Goal: Task Accomplishment & Management: Complete application form

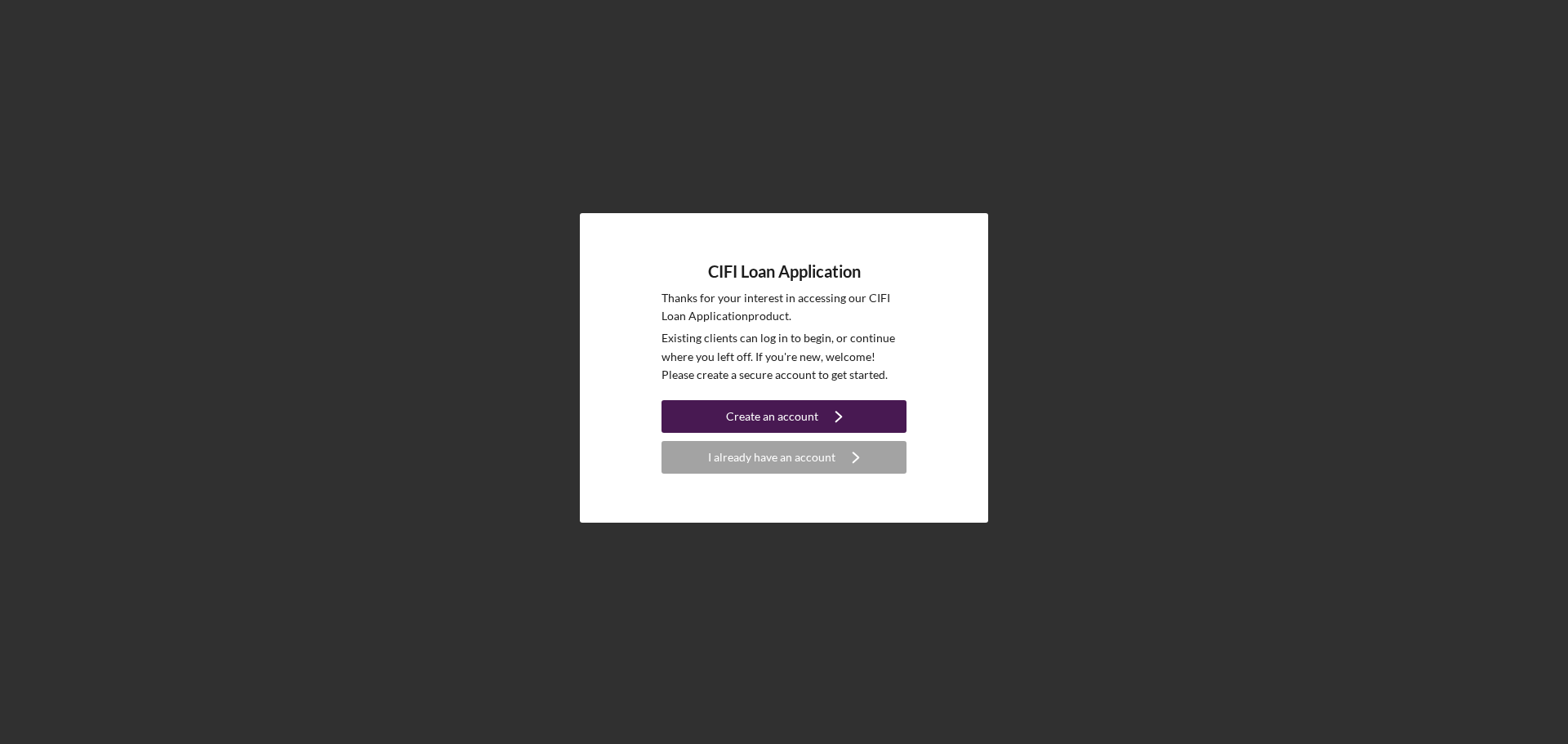
click at [795, 418] on div "Create an account" at bounding box center [772, 416] width 92 height 33
